Goal: Task Accomplishment & Management: Manage account settings

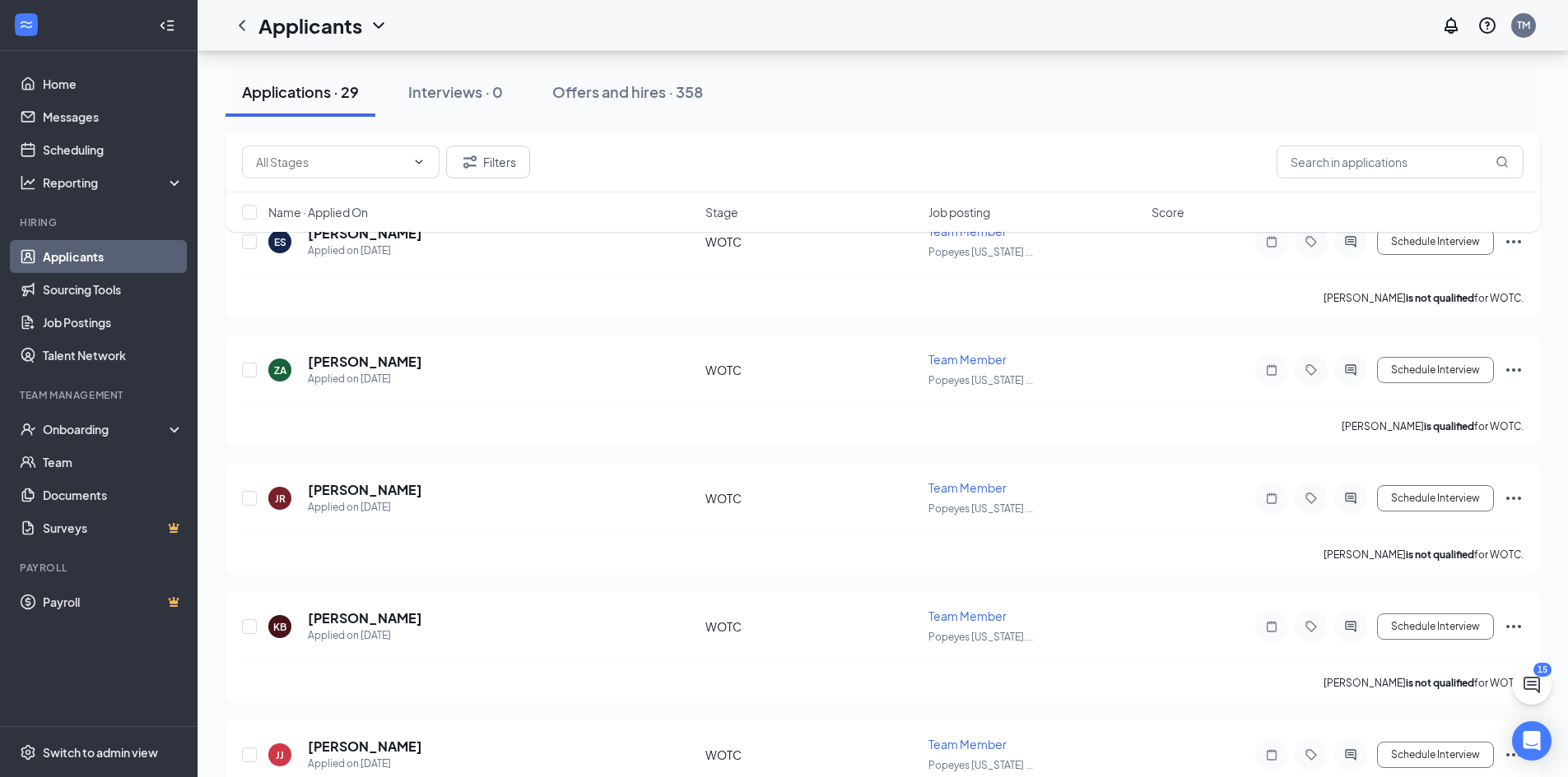
scroll to position [1809, 0]
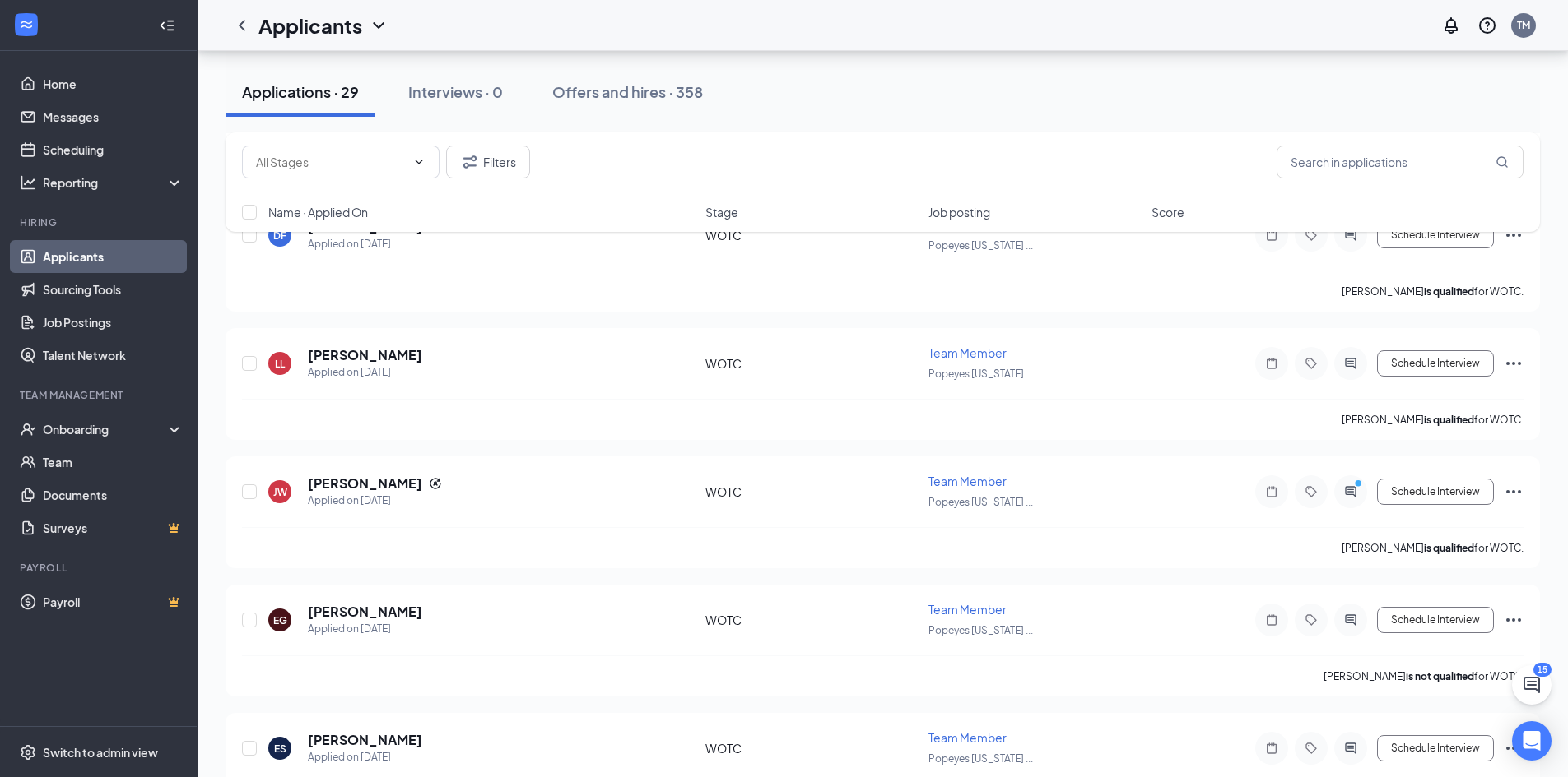
scroll to position [1427, 0]
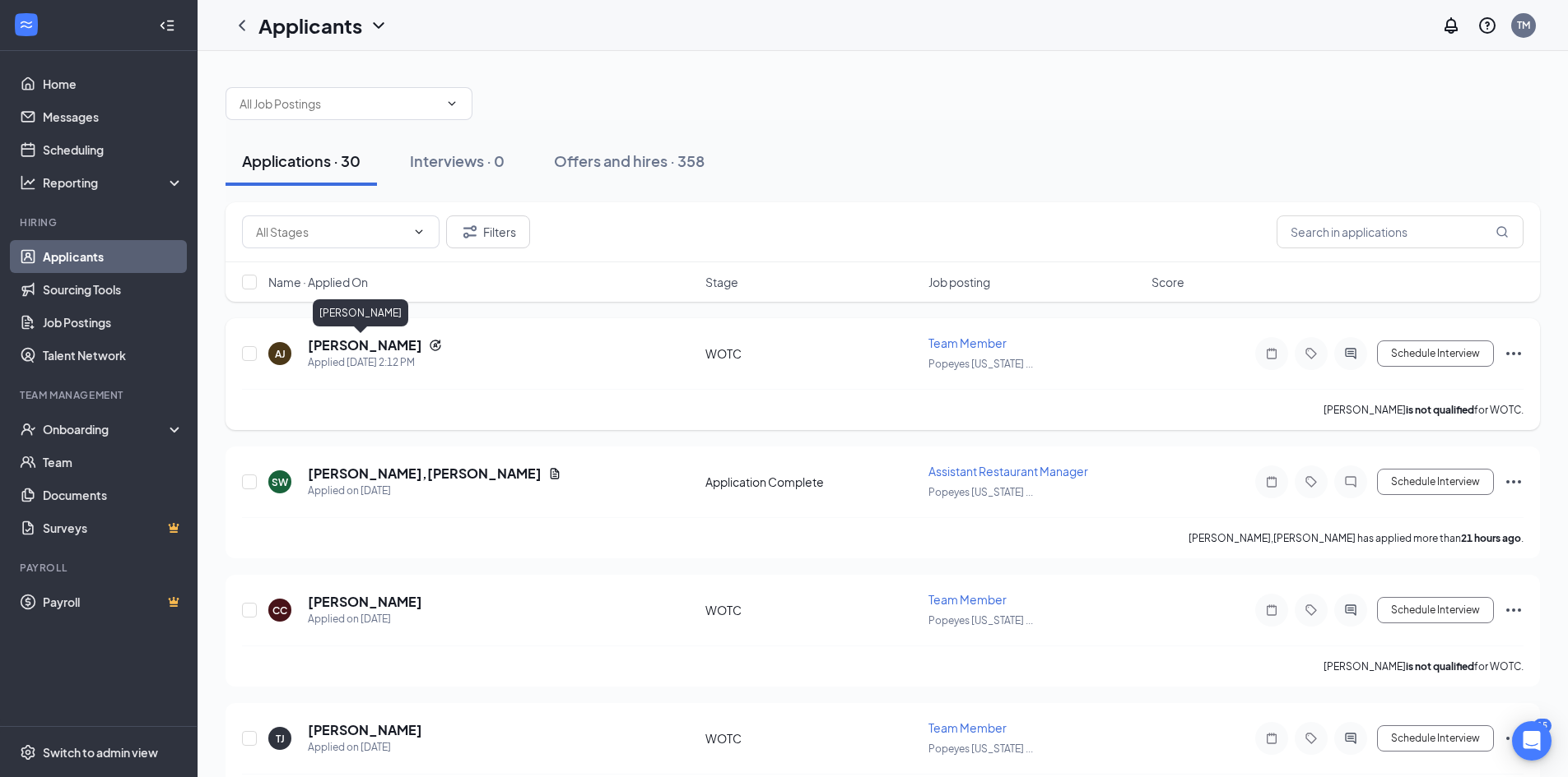
click at [330, 344] on h5 "Andrea Jones" at bounding box center [365, 345] width 115 height 18
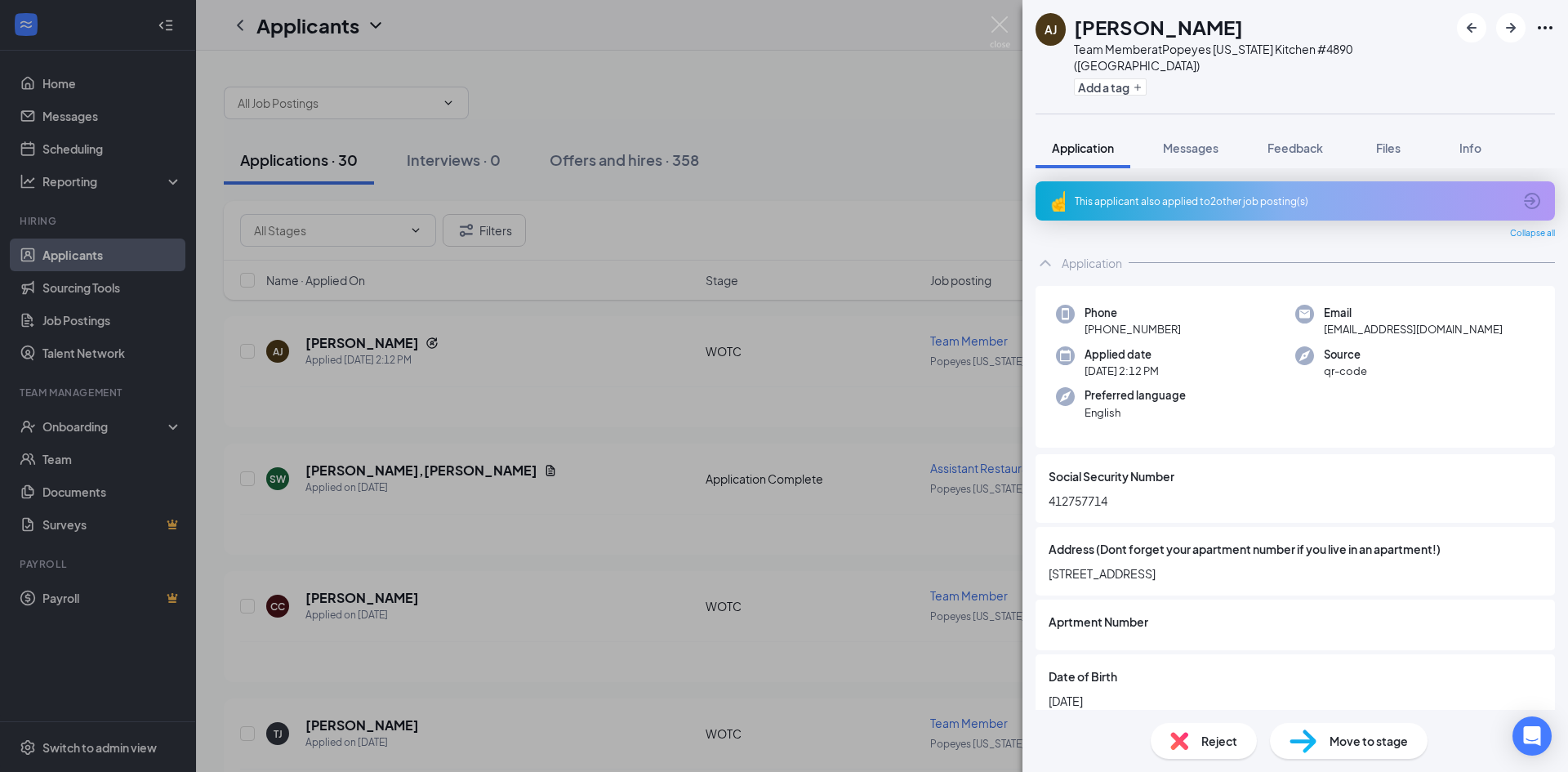
click at [459, 332] on div "AJ Andrea Jones Team Member at Popeyes Louisiana Kitchen #4890 (Orange Grove) A…" at bounding box center [784, 386] width 1568 height 772
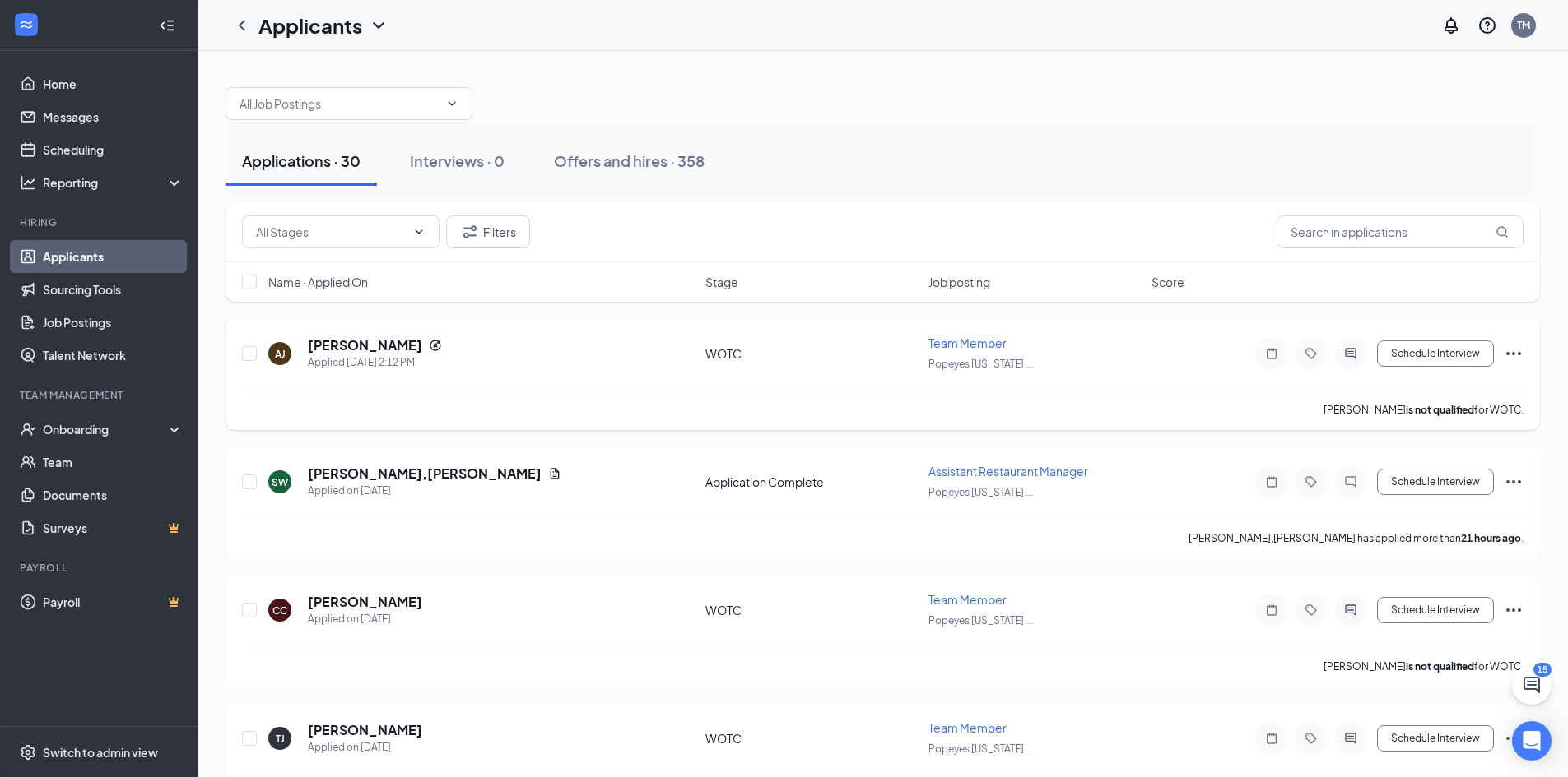
click at [1518, 354] on icon "Ellipses" at bounding box center [1513, 353] width 14 height 3
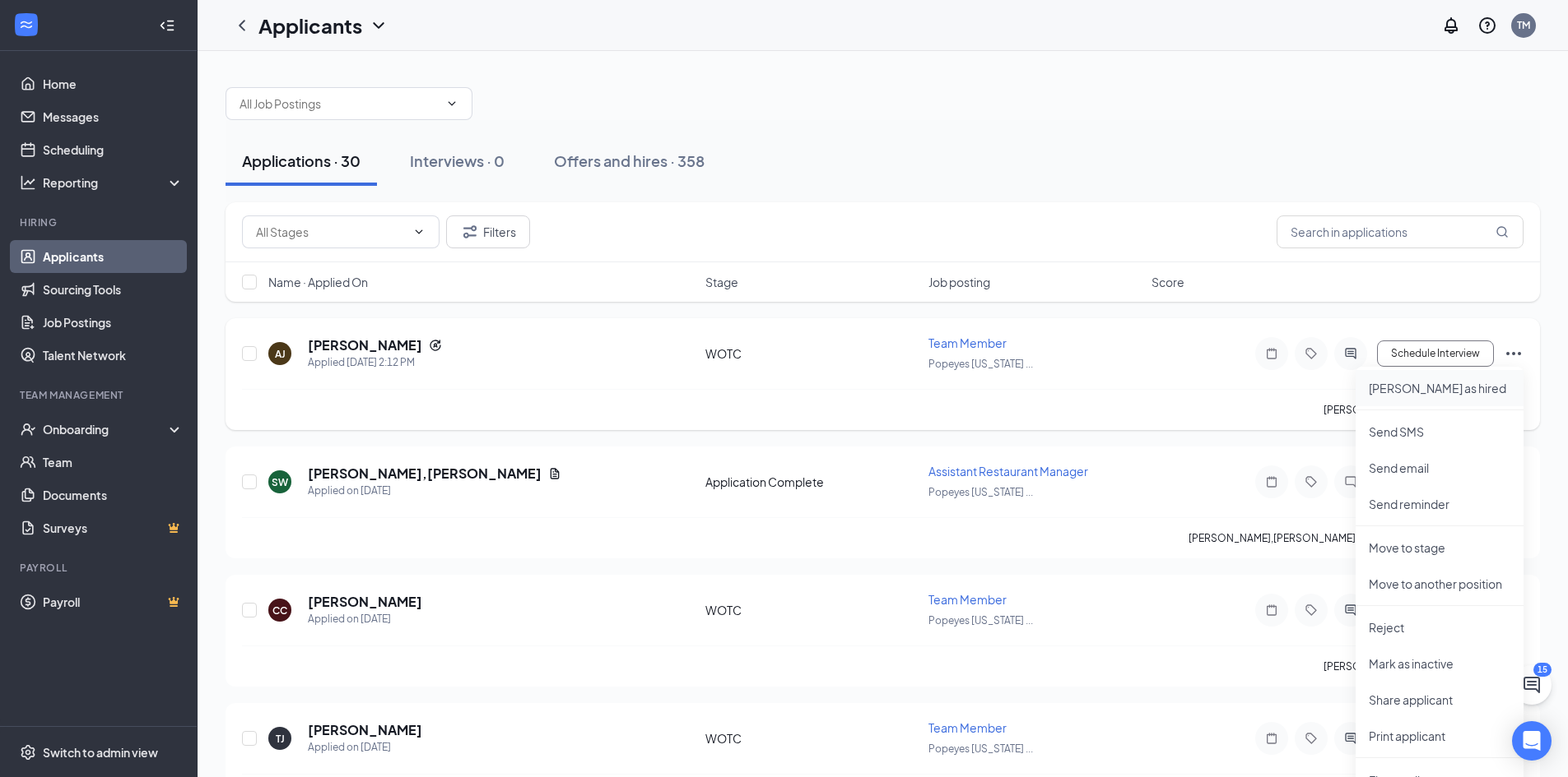
click at [1432, 392] on p "Mark as hired" at bounding box center [1439, 388] width 142 height 16
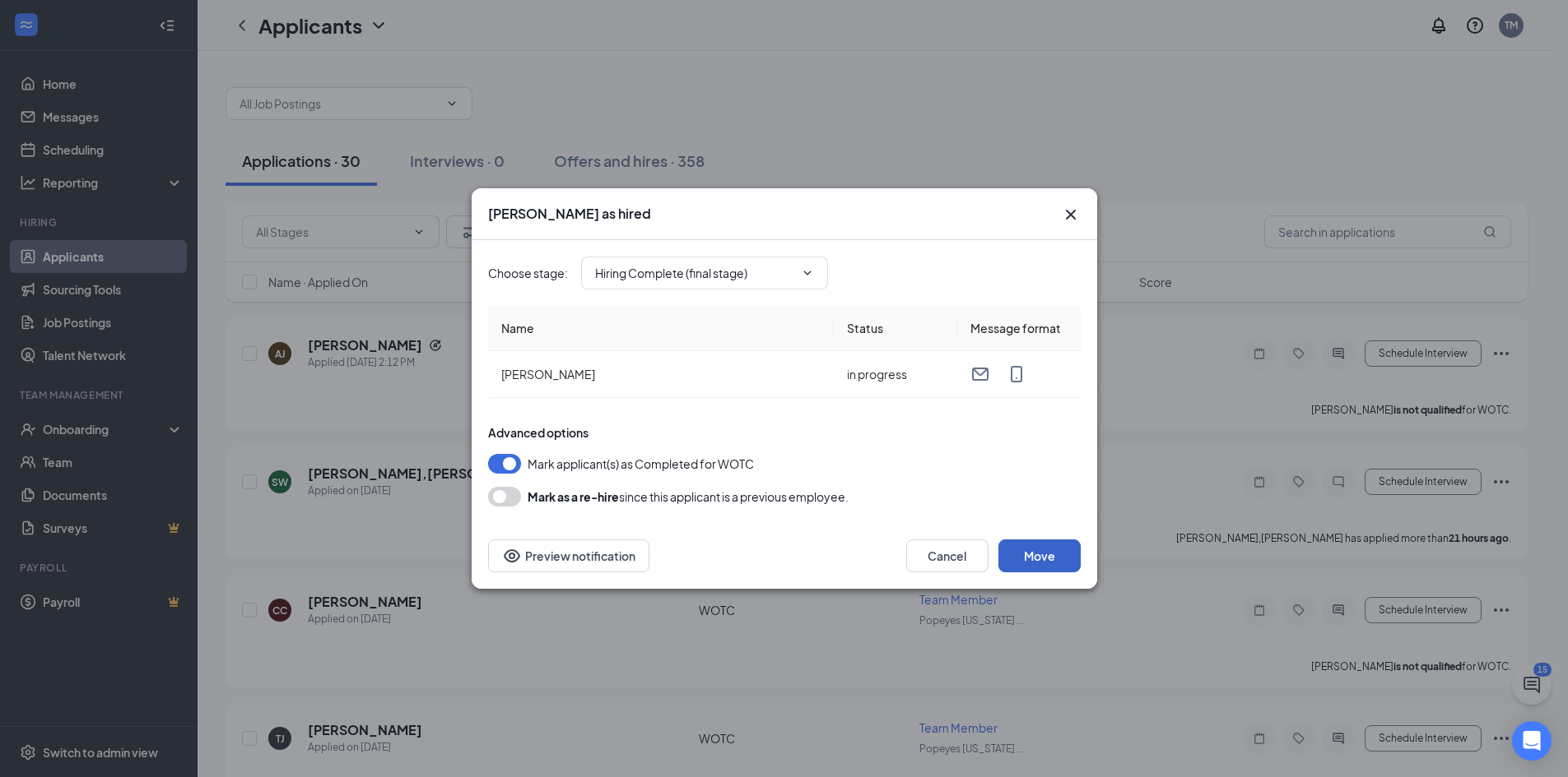
click at [1055, 555] on button "Move" at bounding box center [1039, 556] width 82 height 33
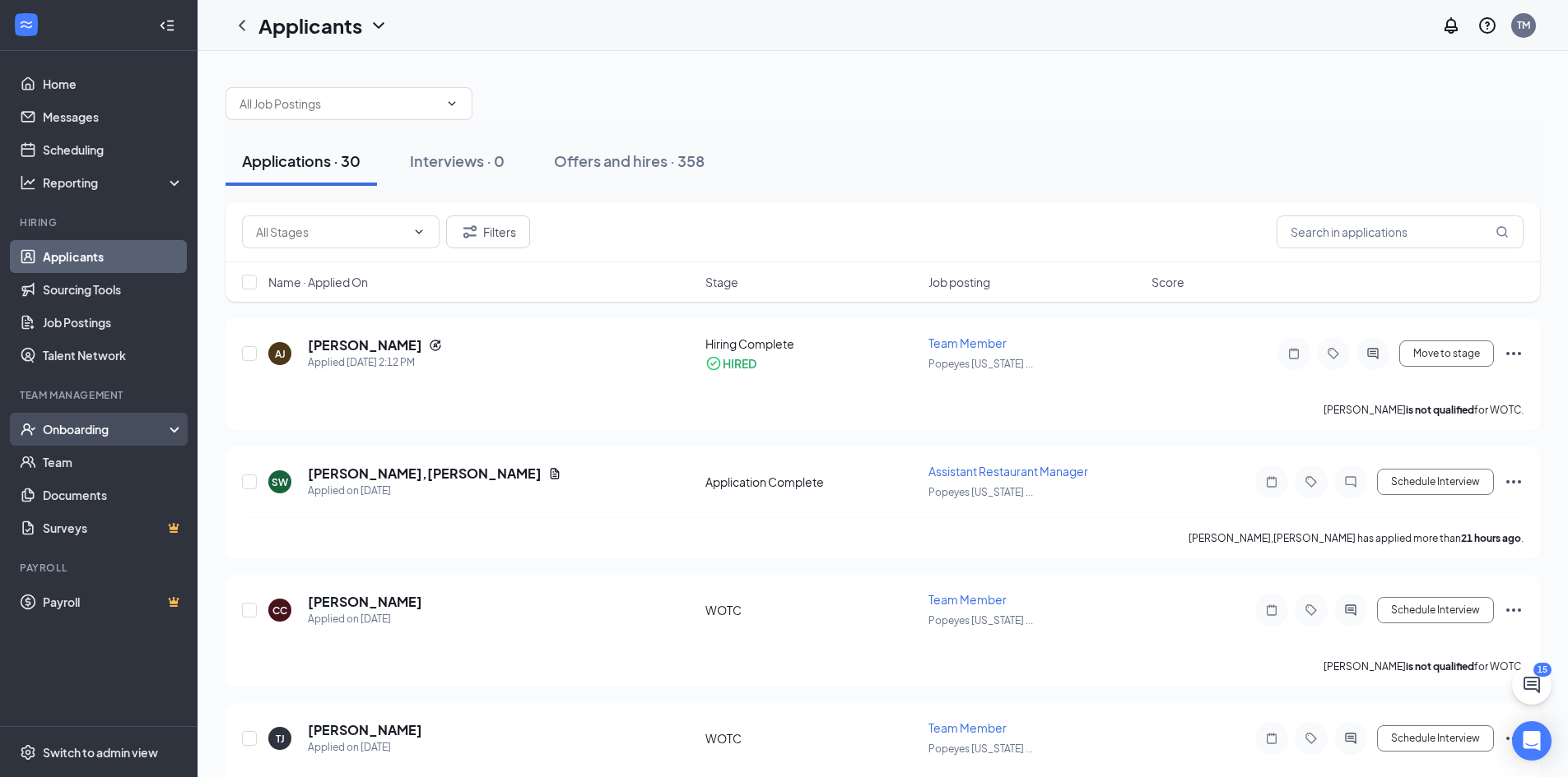
click at [81, 426] on div "Onboarding" at bounding box center [105, 429] width 126 height 16
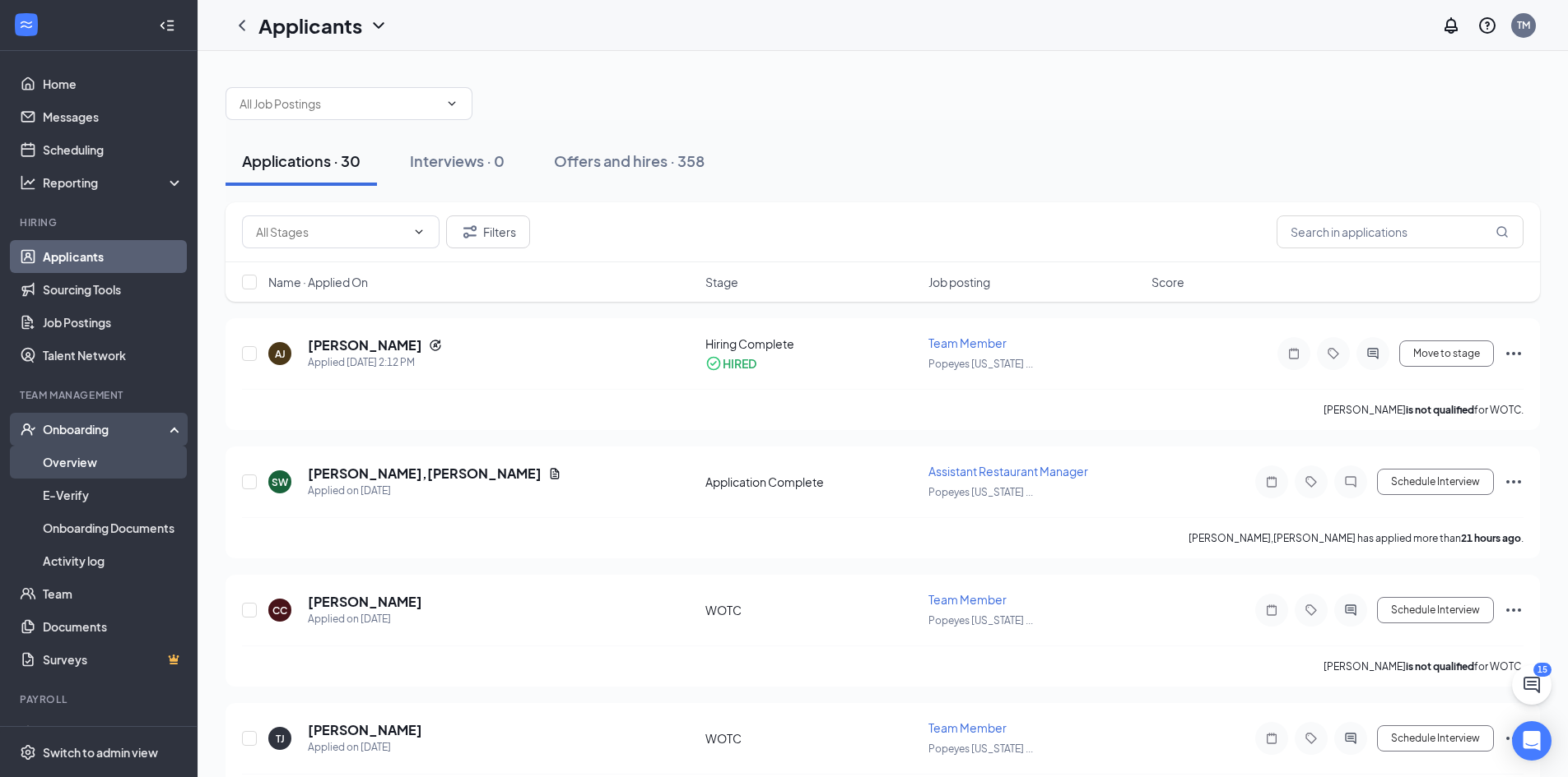
click at [56, 463] on link "Overview" at bounding box center [113, 462] width 141 height 33
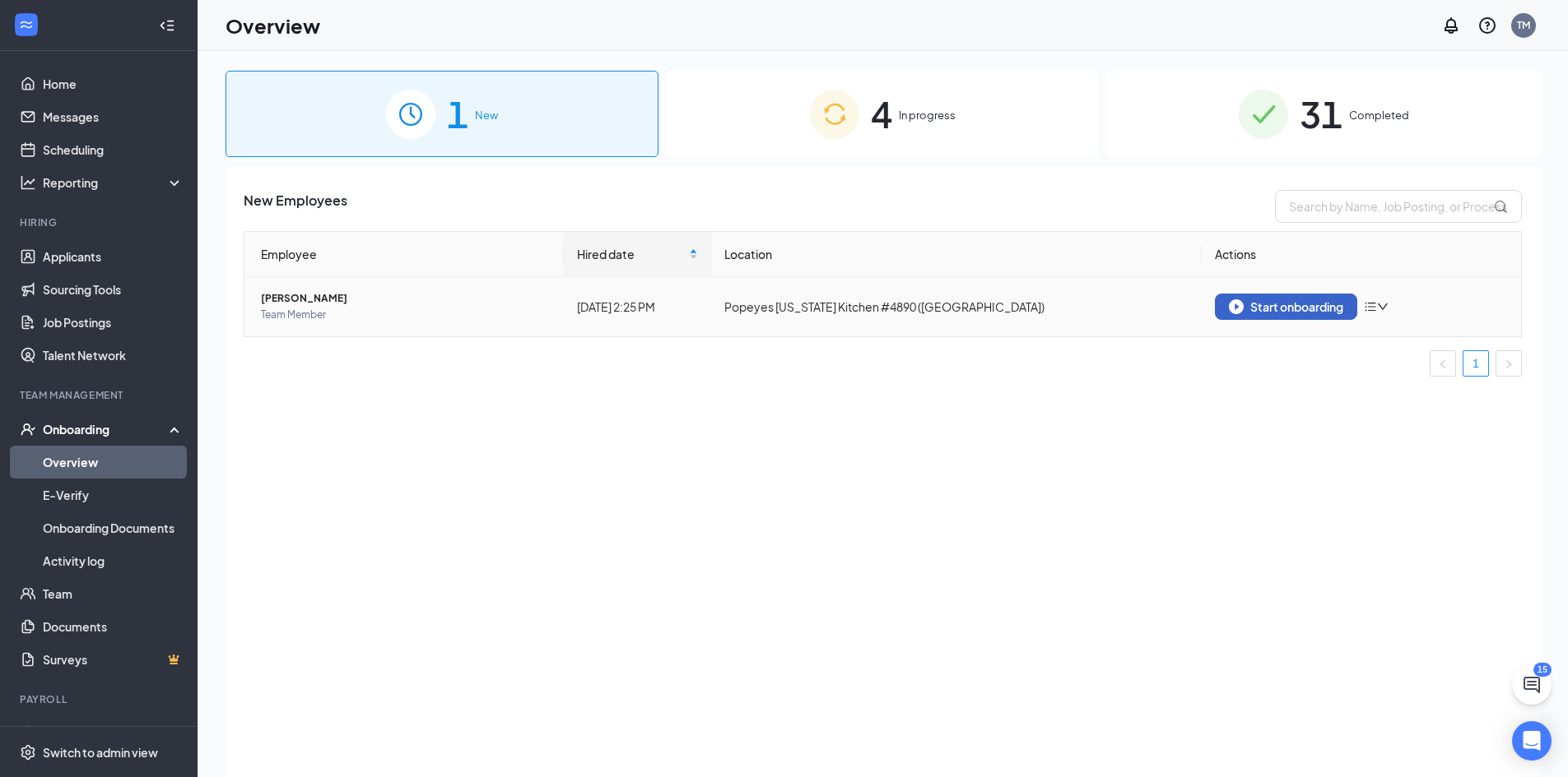
click at [1255, 304] on div "Start onboarding" at bounding box center [1285, 307] width 115 height 14
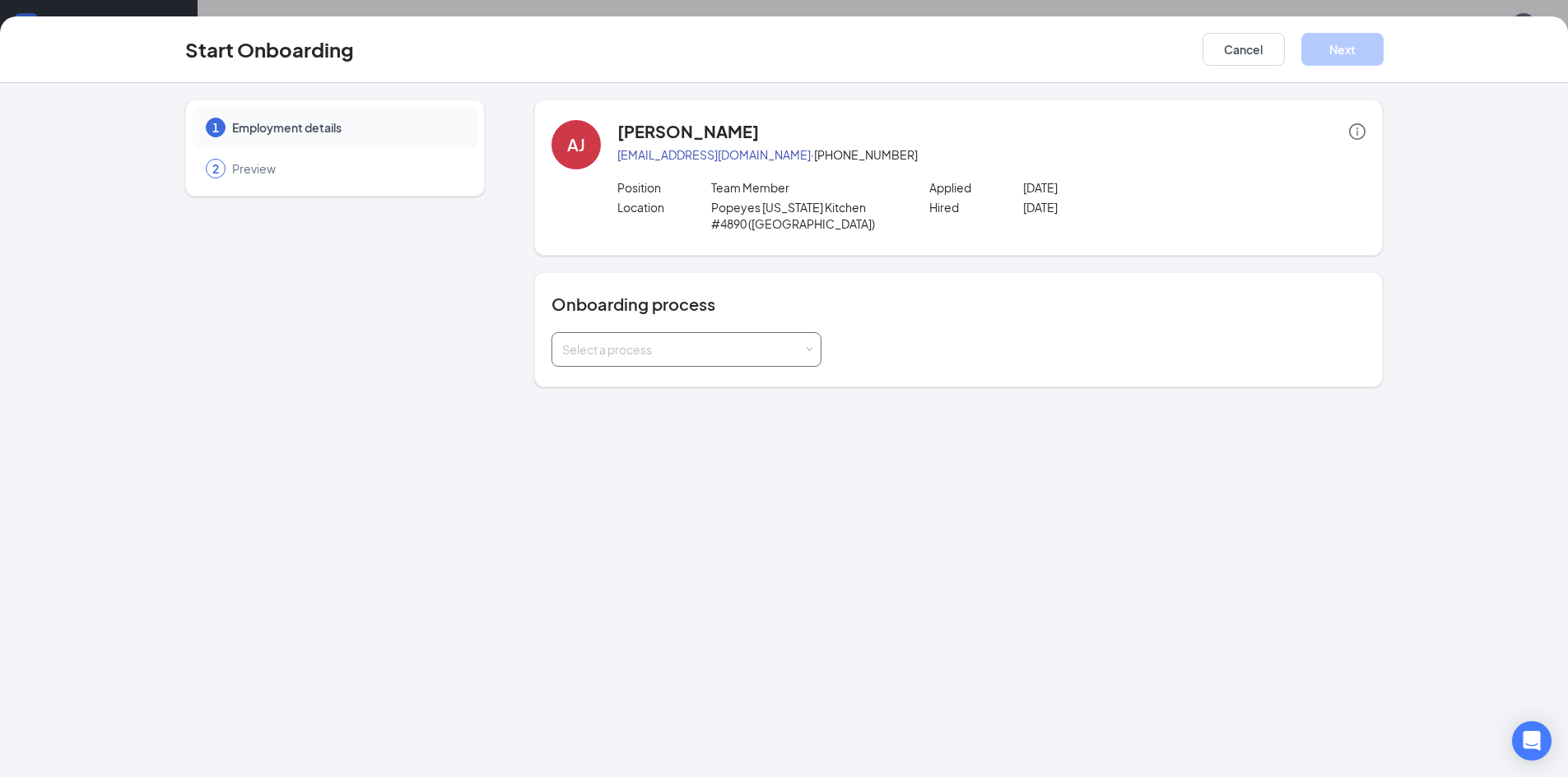
click at [812, 346] on span at bounding box center [809, 350] width 8 height 8
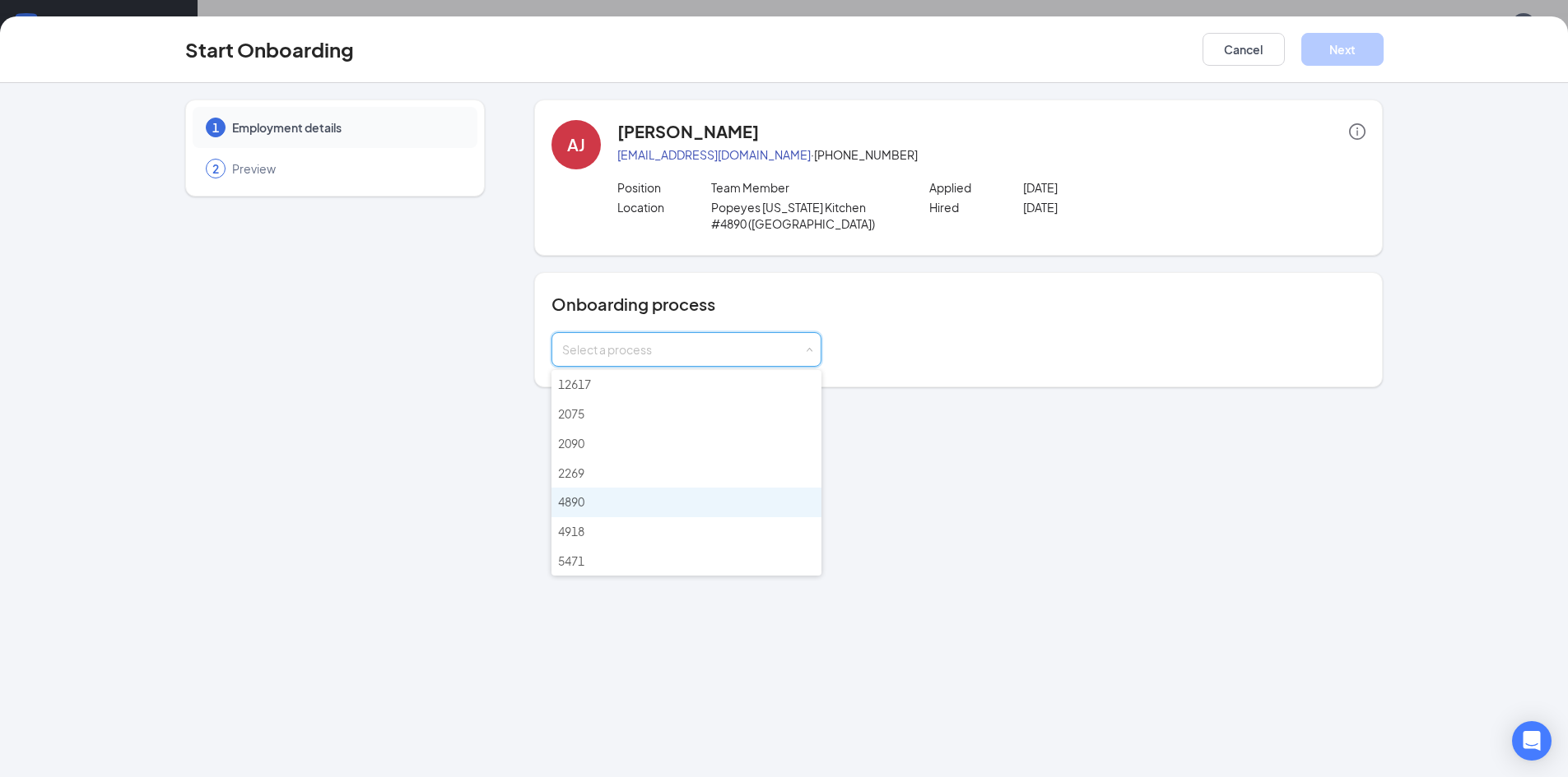
click at [565, 501] on span "4890" at bounding box center [571, 501] width 26 height 14
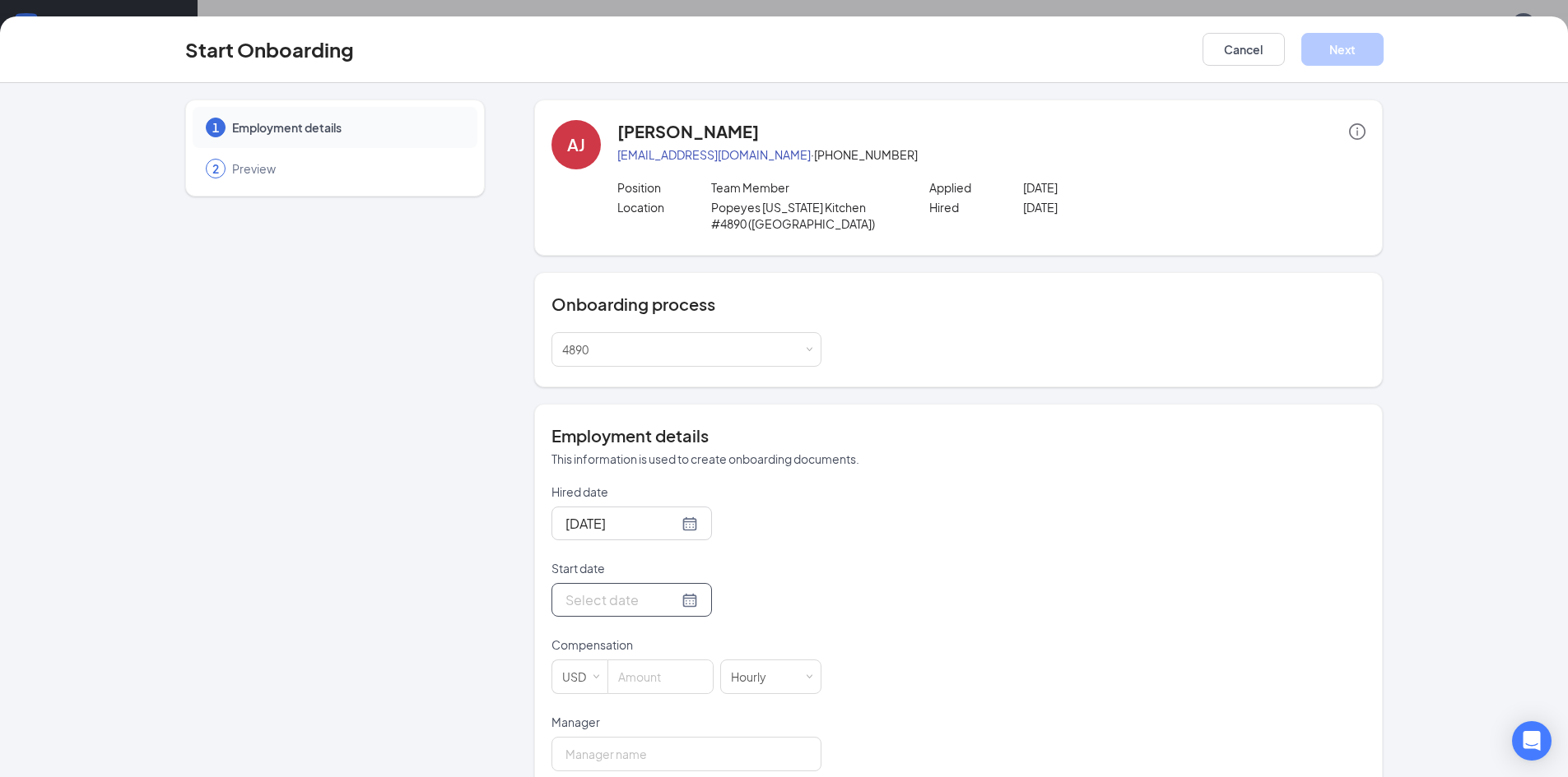
click at [672, 607] on div at bounding box center [631, 600] width 132 height 20
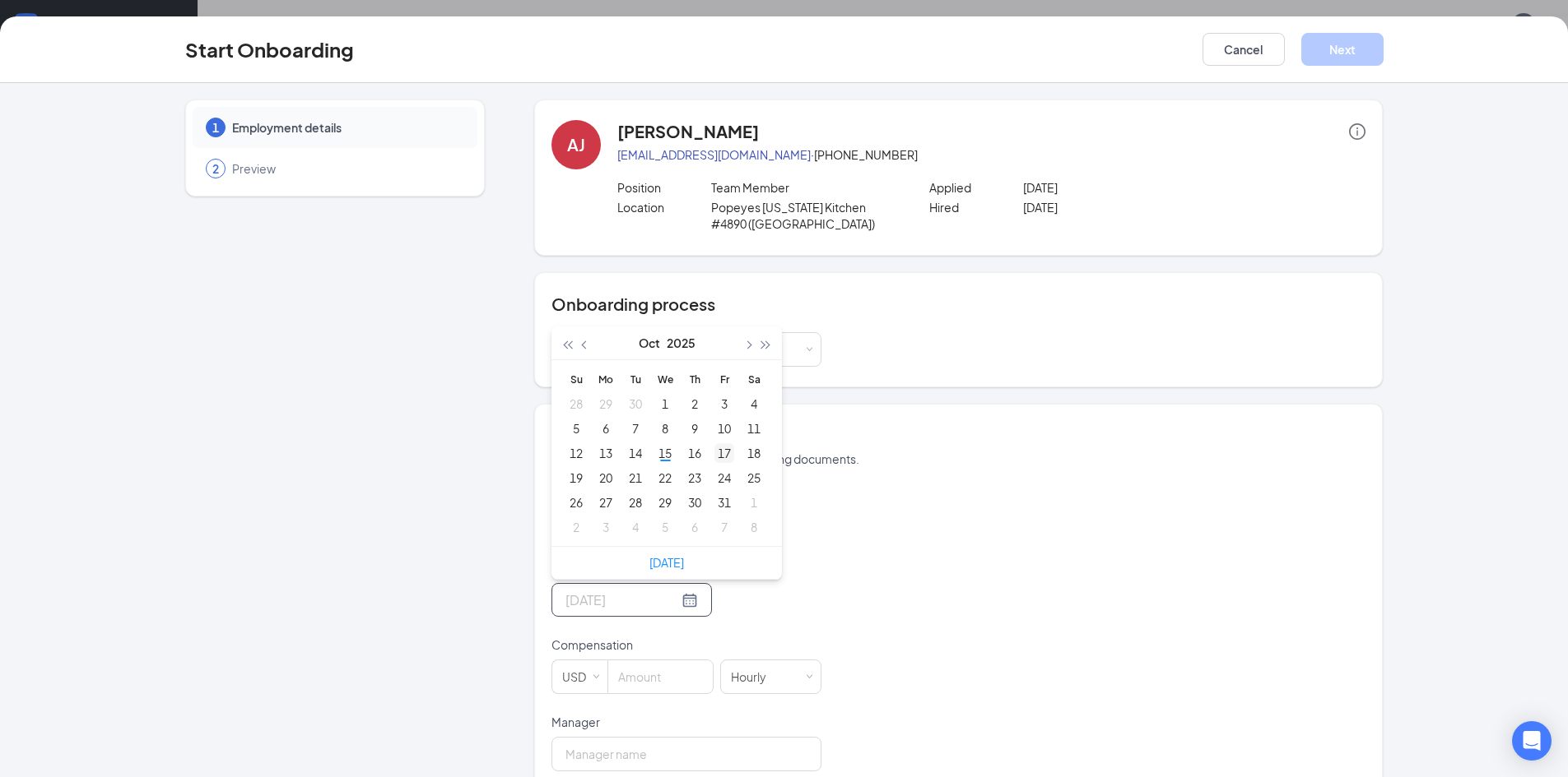
type input "Oct 17, 2025"
click at [716, 453] on div "17" at bounding box center [724, 453] width 19 height 19
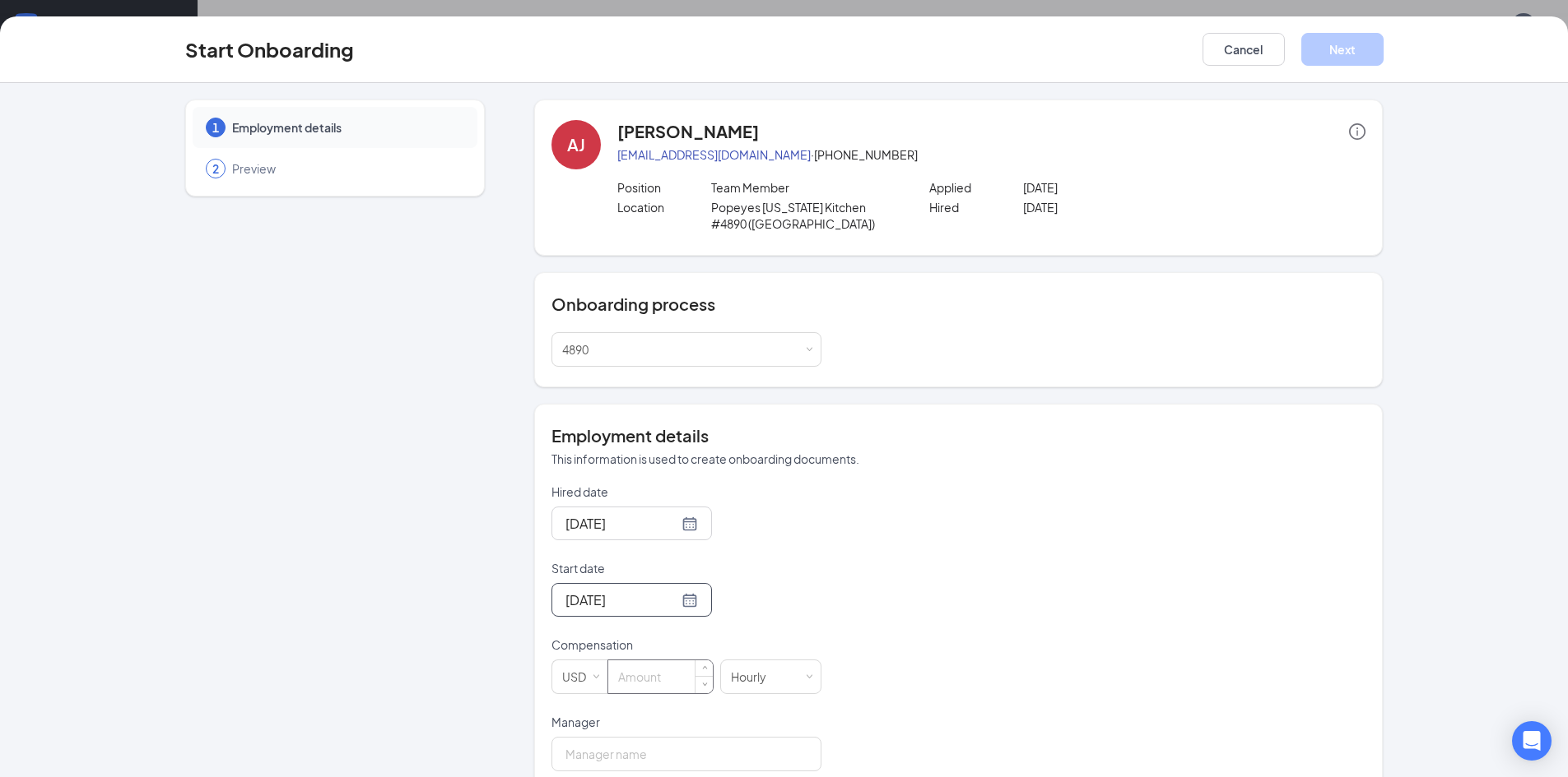
click at [626, 686] on input at bounding box center [661, 677] width 104 height 33
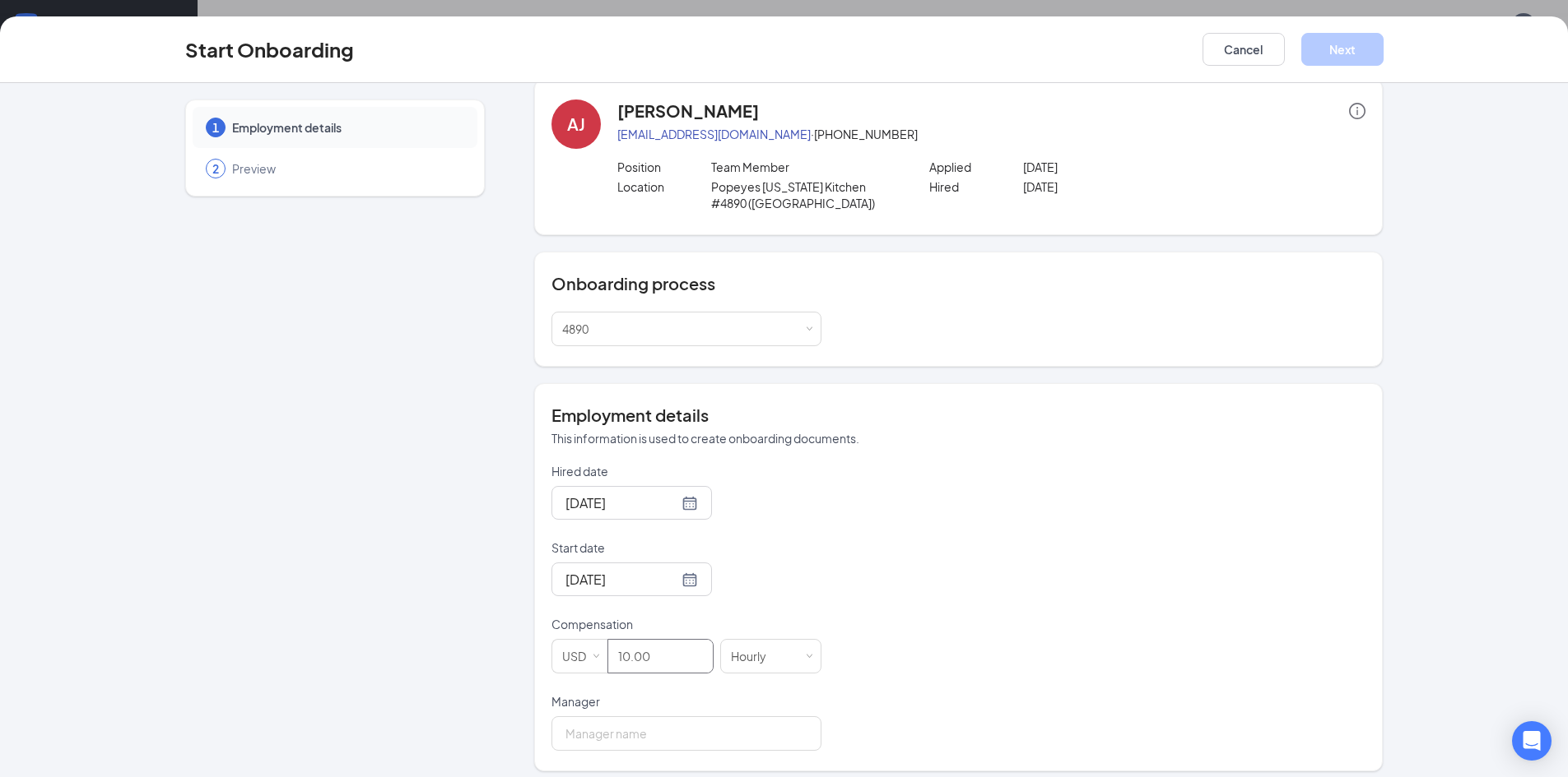
scroll to position [31, 0]
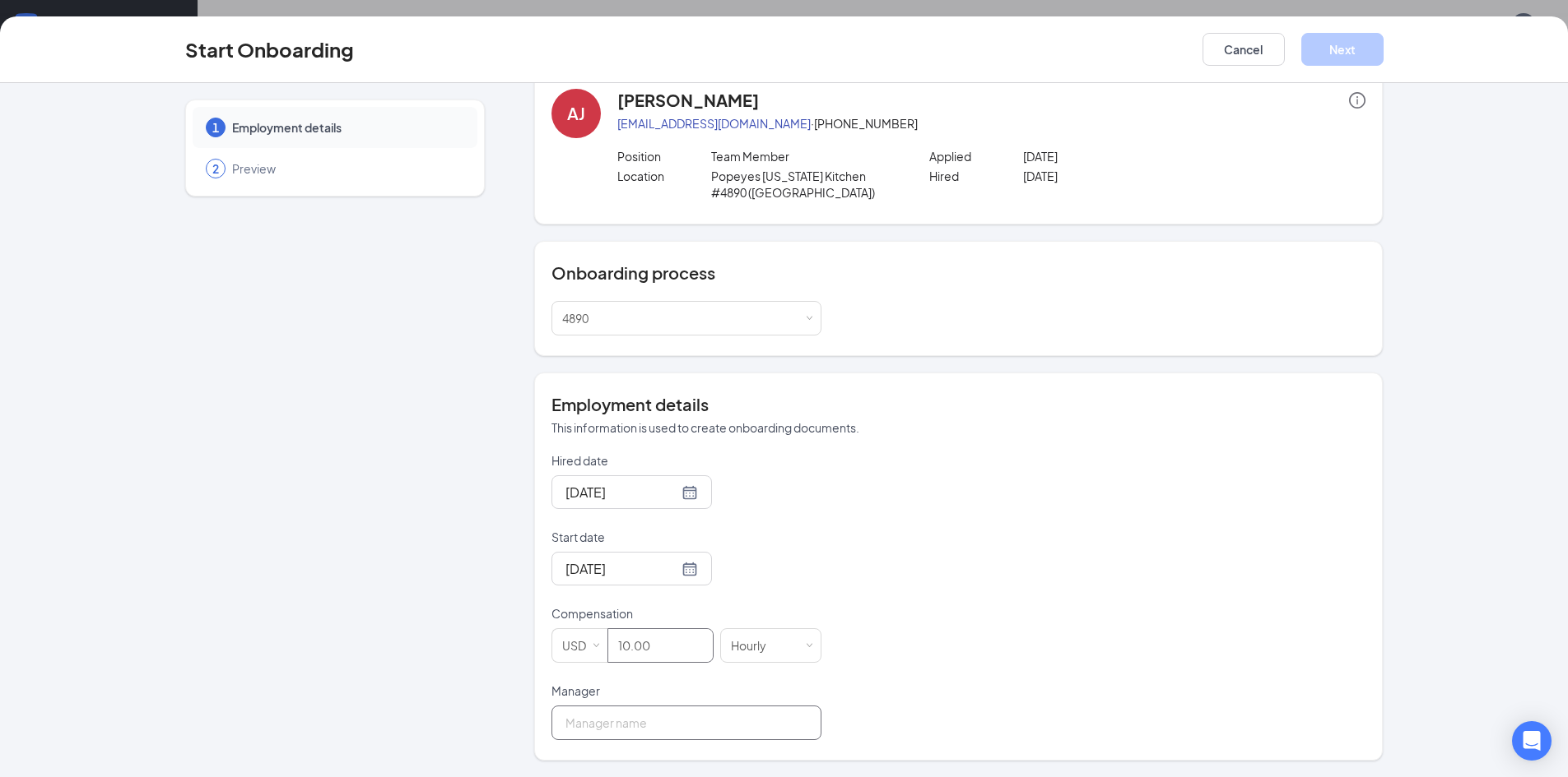
type input "10"
click at [642, 723] on input "Manager" at bounding box center [687, 723] width 270 height 35
type input "Shanna McCullum"
click at [1321, 47] on button "Next" at bounding box center [1341, 49] width 82 height 33
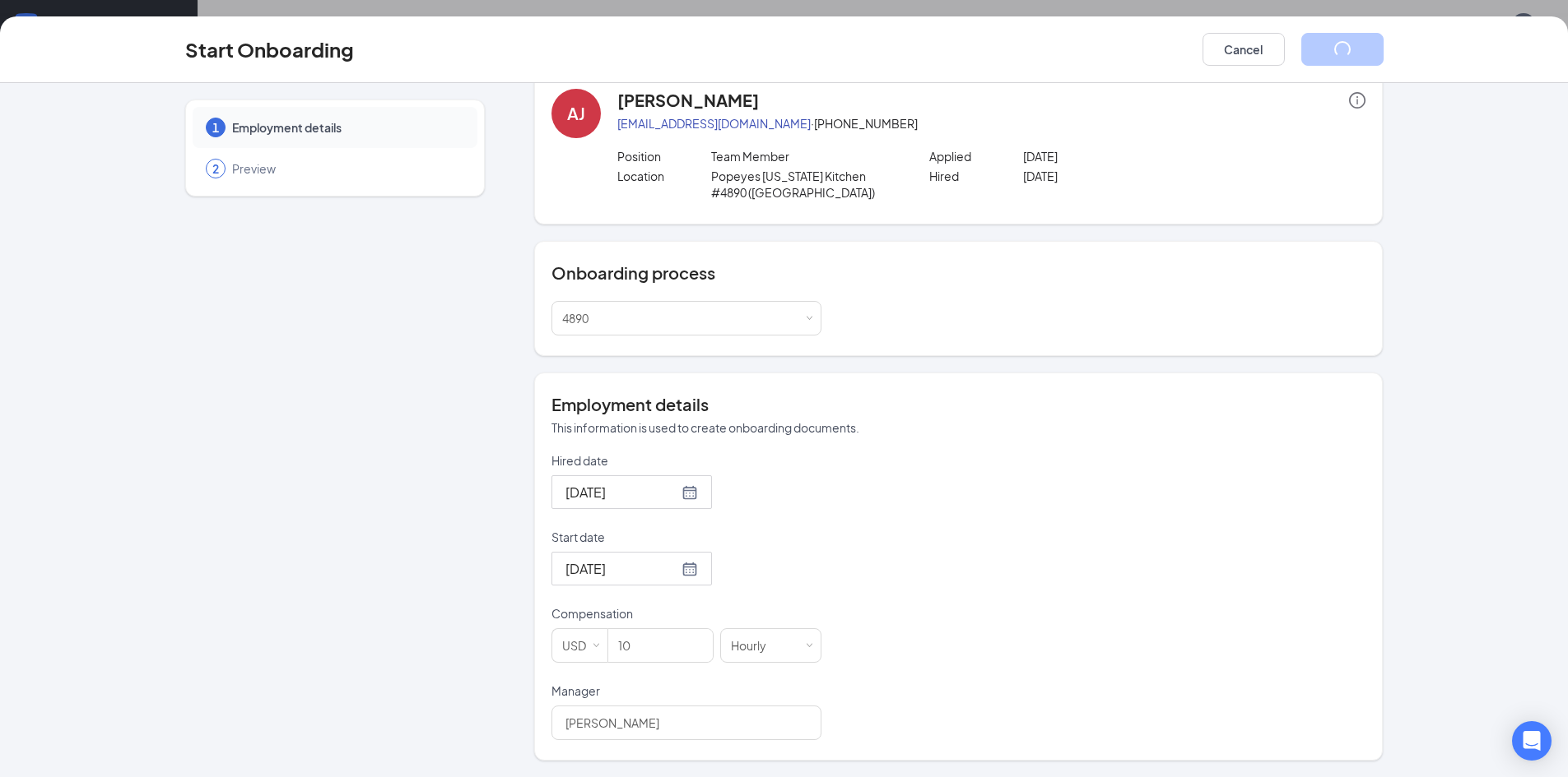
scroll to position [0, 0]
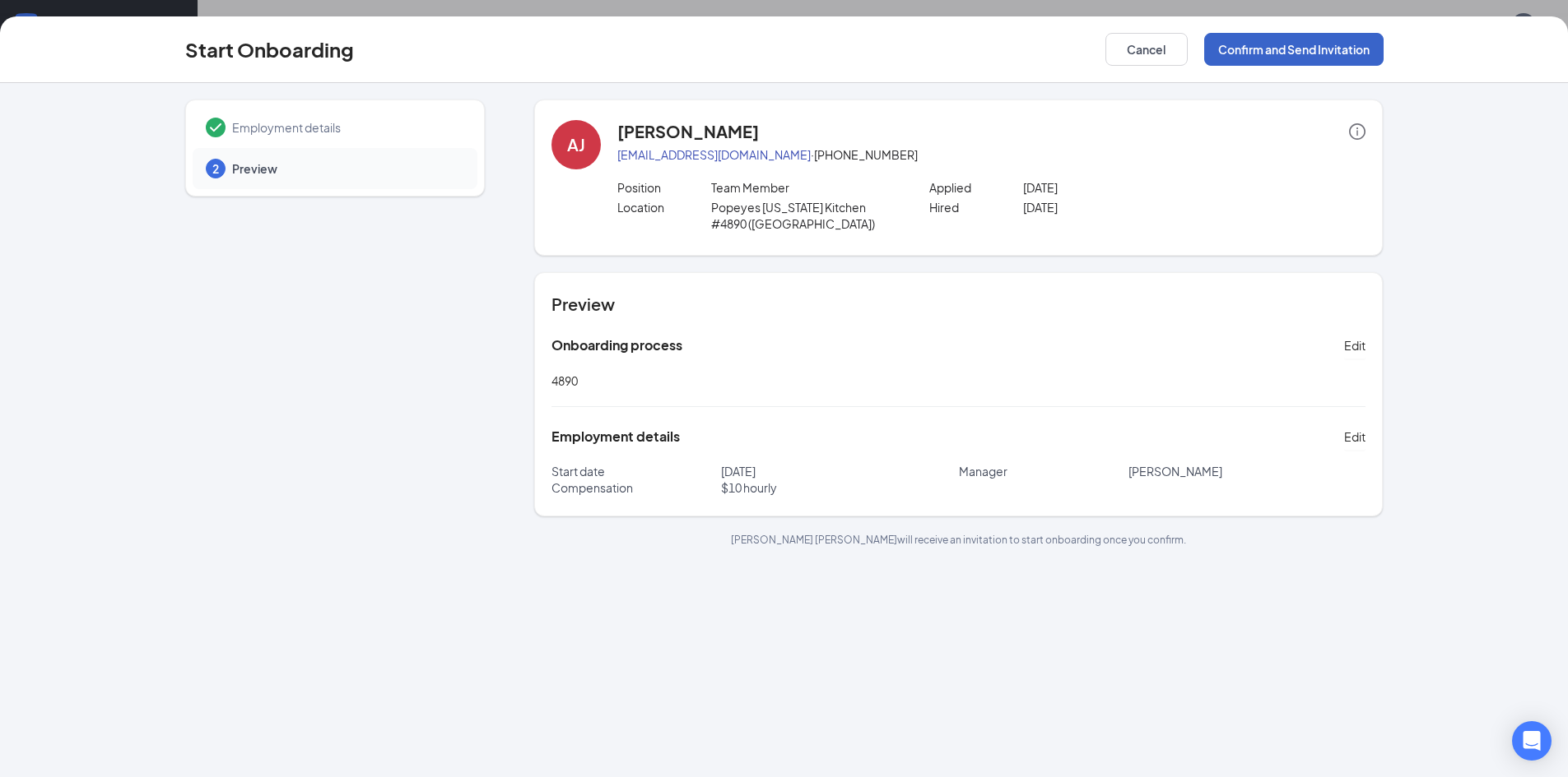
click at [1237, 43] on button "Confirm and Send Invitation" at bounding box center [1293, 49] width 179 height 33
